Goal: Find specific page/section: Find specific page/section

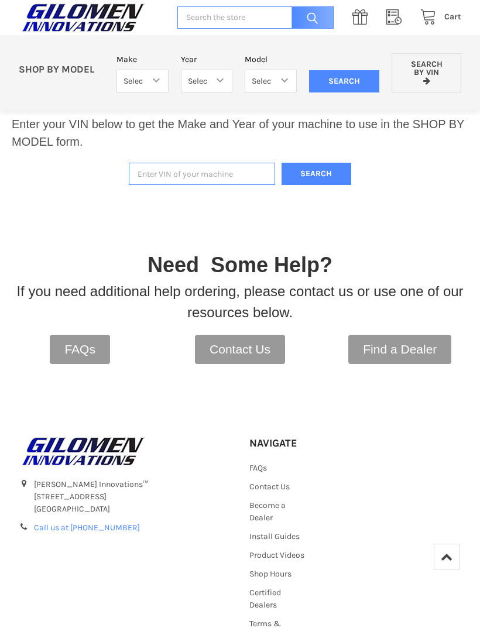
click at [162, 174] on input "Enter VIN of your machine" at bounding box center [202, 174] width 146 height 23
type input "4xauh9ea1eb168507"
click at [316, 174] on button "Search" at bounding box center [316, 174] width 70 height 23
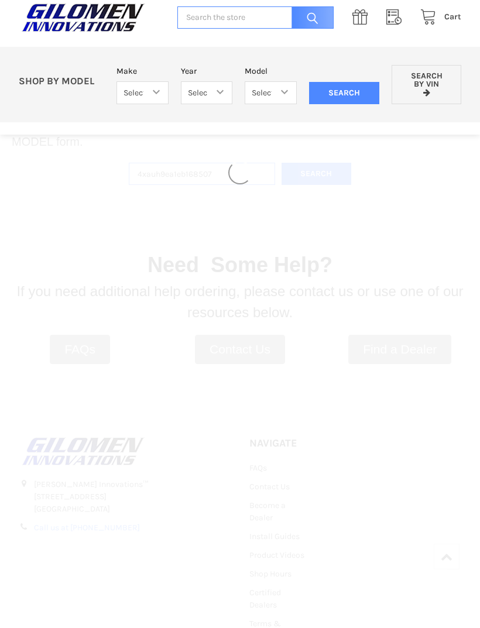
select select "322"
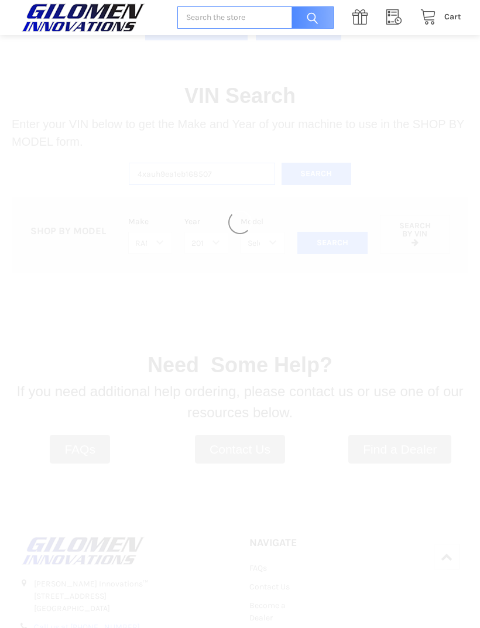
select select "324"
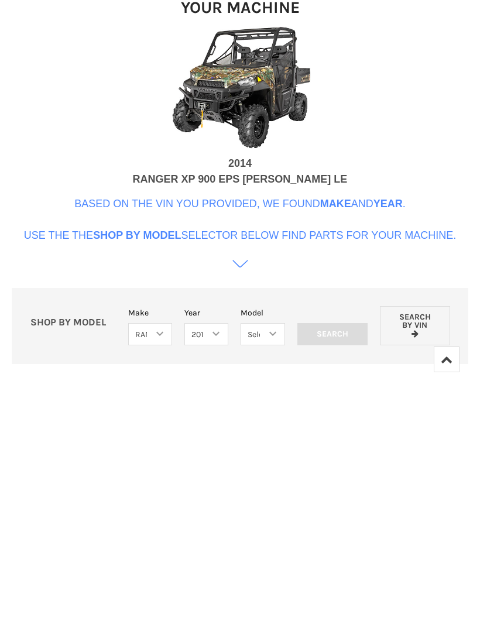
scroll to position [396, 0]
click at [158, 520] on select "Select Make Bobcat UTV Gravely UTV ACE 900 RANGER 570 Ranger 700 / 800 RANGER 9…" at bounding box center [150, 531] width 44 height 23
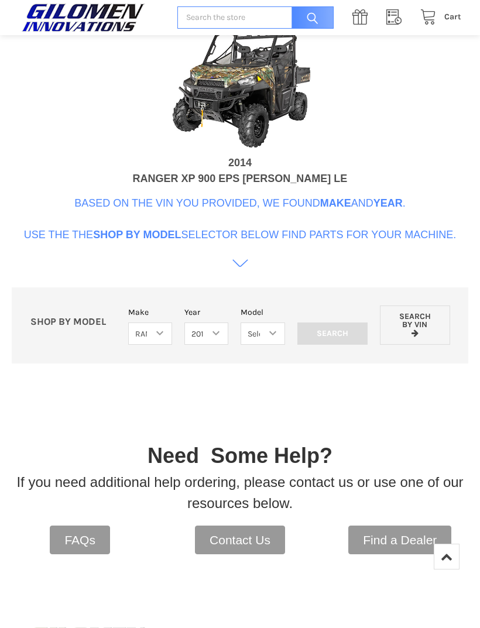
click at [410, 154] on div "Your Machine 2014 RANGER XP 900 EPS [PERSON_NAME] LE Based on the VIN you provi…" at bounding box center [240, 127] width 432 height 298
click at [407, 159] on div "Your Machine 2014 RANGER XP 900 EPS [PERSON_NAME] LE Based on the VIN you provi…" at bounding box center [240, 127] width 432 height 298
click at [156, 345] on select "Select Make Bobcat UTV Gravely UTV ACE 900 RANGER 570 Ranger 700 / 800 RANGER 9…" at bounding box center [150, 333] width 44 height 23
click at [207, 345] on select "Select Year [DATE] 2014 2015 2016 2017 2018 2019" at bounding box center [206, 333] width 44 height 23
click at [272, 345] on select "Select Model Ranger 900 XP Ranger 900 Hunter Edition Ranger 900 Crew" at bounding box center [262, 333] width 44 height 23
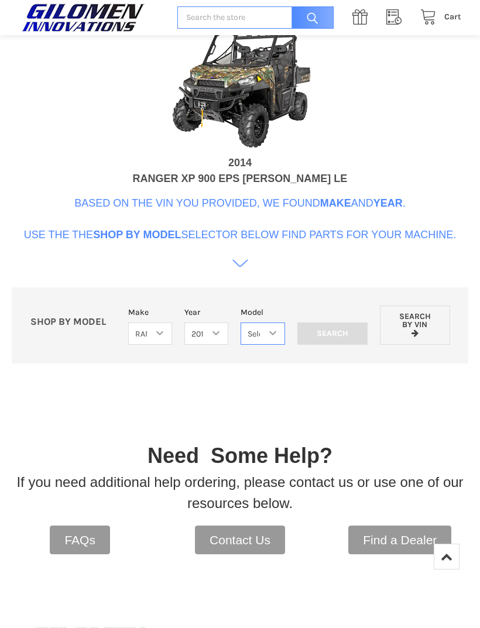
select select "127"
click at [330, 345] on input "Search" at bounding box center [332, 333] width 70 height 22
